Goal: Task Accomplishment & Management: Manage account settings

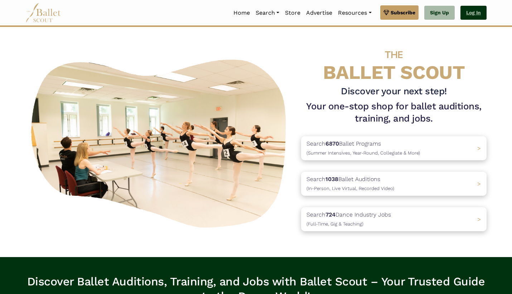
click at [465, 15] on link "Log In" at bounding box center [473, 13] width 26 height 14
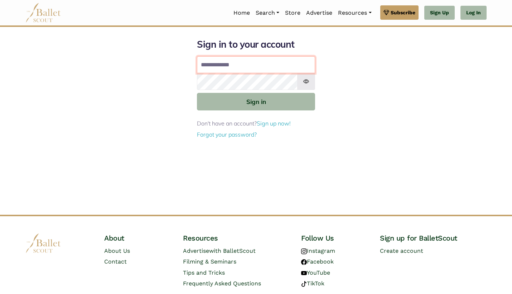
type input "**********"
click at [256, 101] on button "Sign in" at bounding box center [256, 102] width 118 height 18
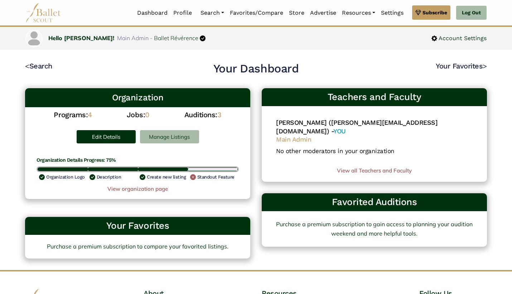
click at [156, 138] on link "Manage Listings" at bounding box center [169, 136] width 59 height 13
